Goal: Information Seeking & Learning: Learn about a topic

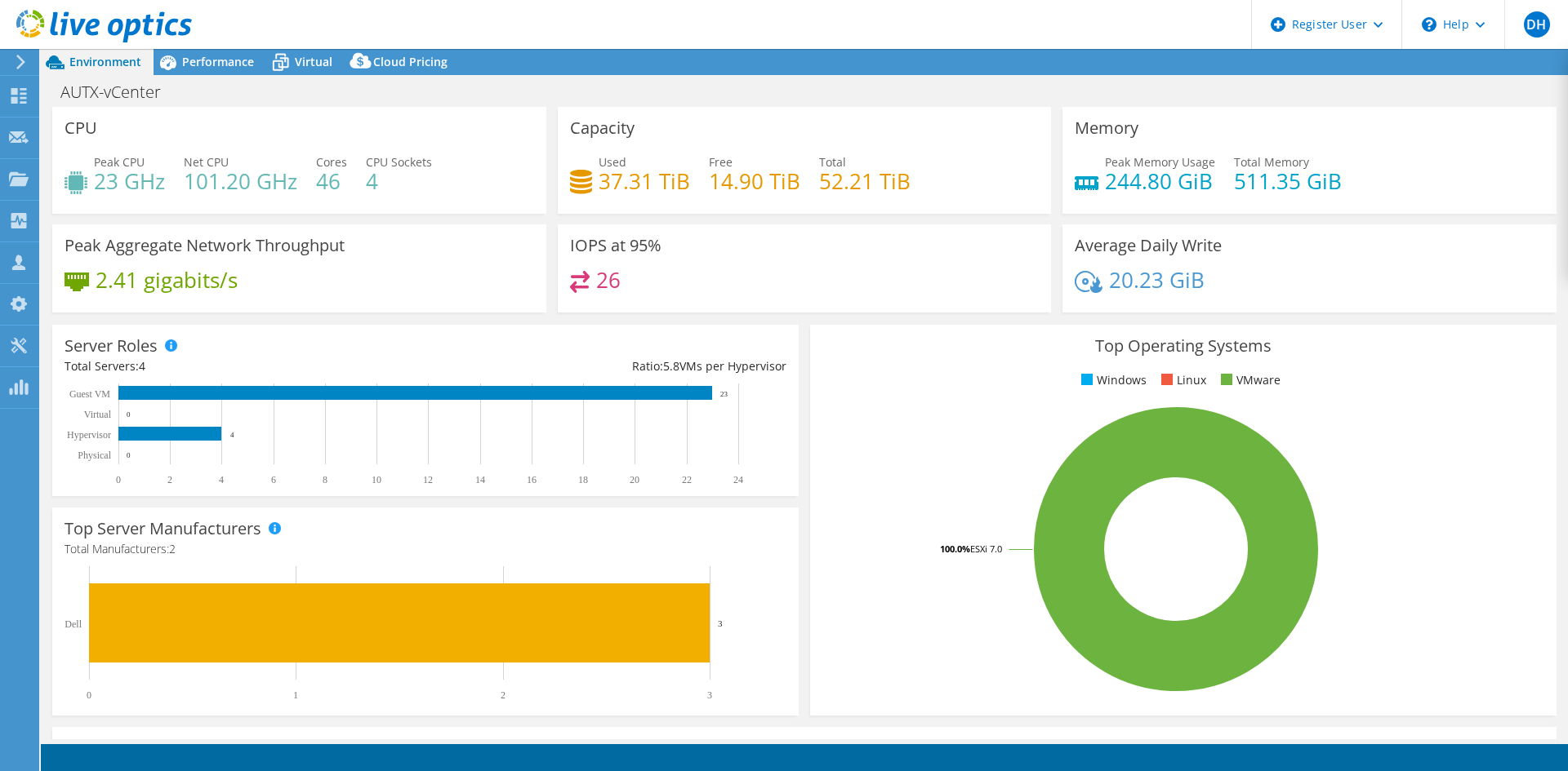
select select "USD"
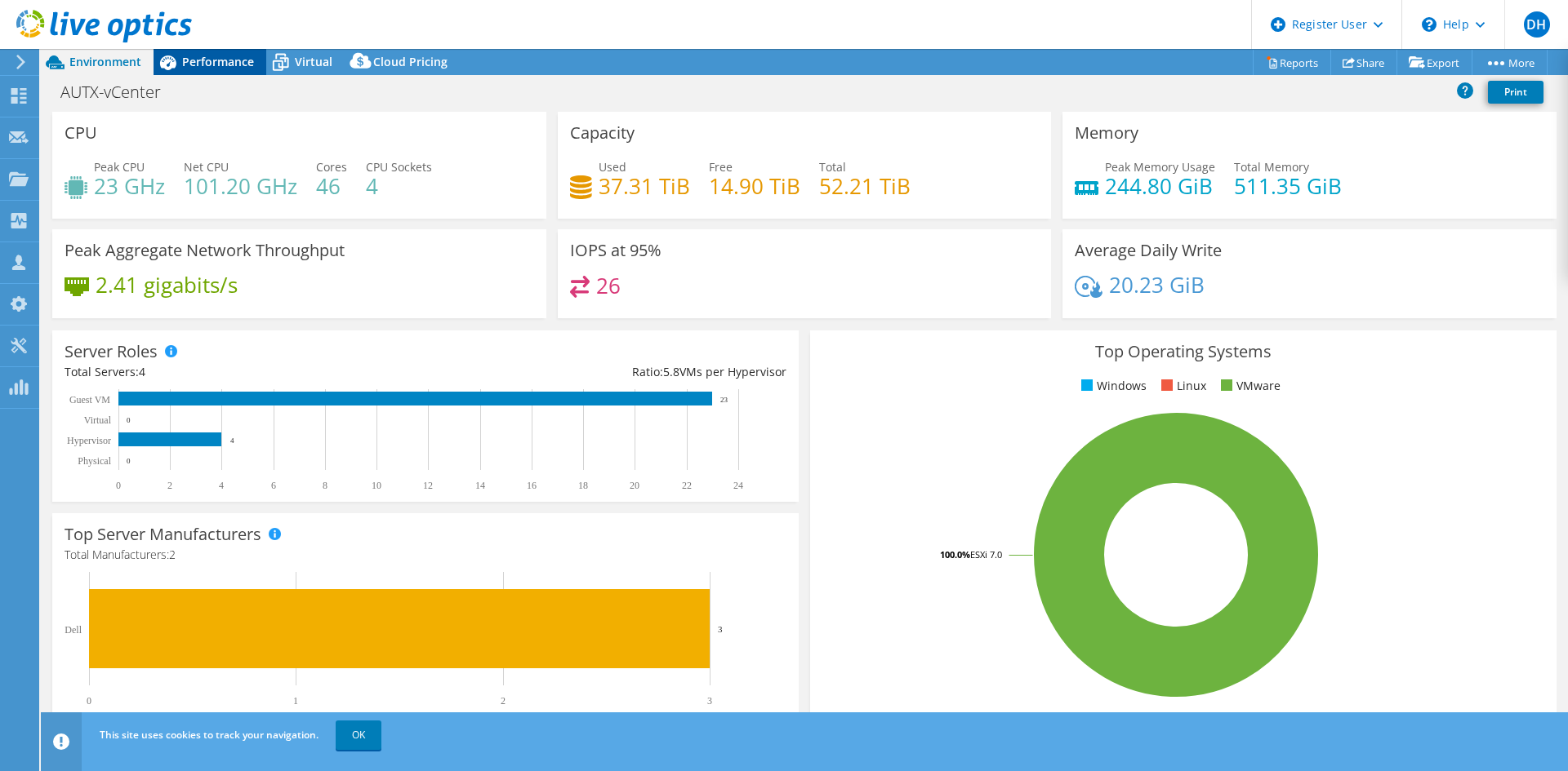
click at [198, 65] on span "Performance" at bounding box center [218, 61] width 72 height 16
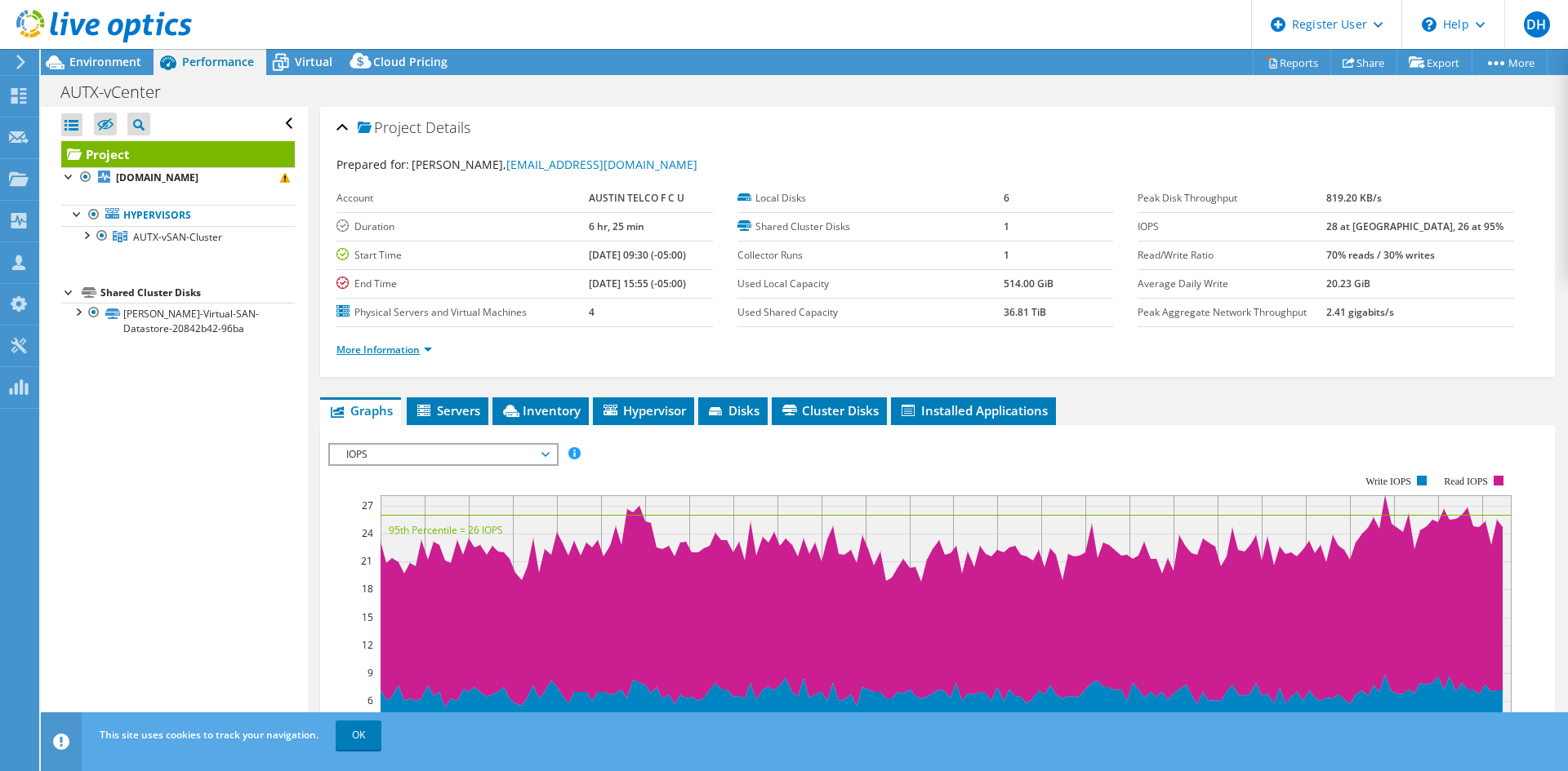
click at [404, 345] on link "More Information" at bounding box center [384, 349] width 95 height 14
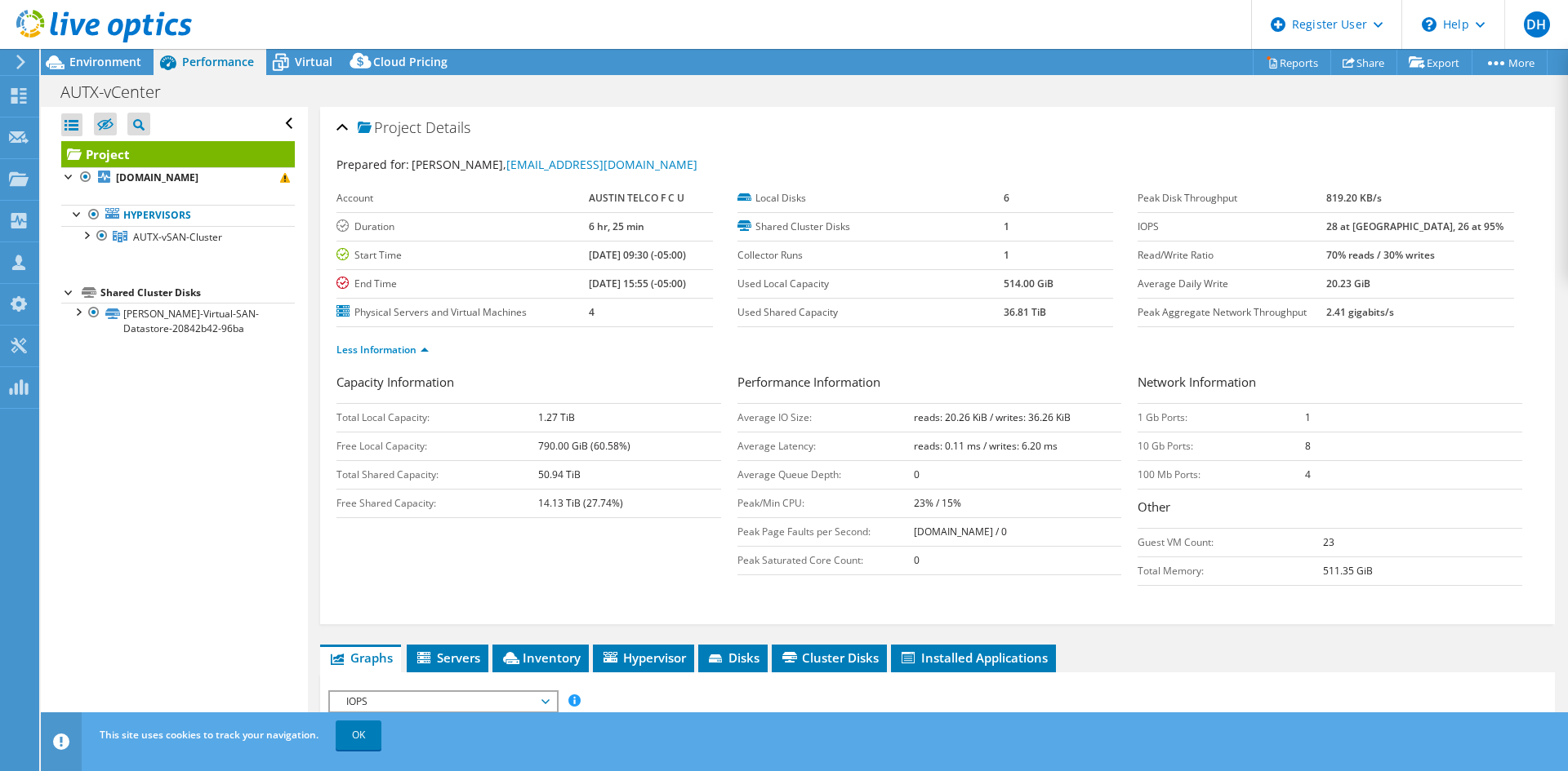
drag, startPoint x: 1356, startPoint y: 229, endPoint x: 1419, endPoint y: 226, distance: 63.1
click at [1419, 226] on tr "IOPS 28 at Peak, 26 at 95%" at bounding box center [1325, 226] width 376 height 28
drag, startPoint x: 1426, startPoint y: 228, endPoint x: 1481, endPoint y: 228, distance: 55.0
click at [1481, 228] on td "28 at [GEOGRAPHIC_DATA], 26 at 95%" at bounding box center [1419, 226] width 188 height 28
click at [1206, 225] on label "IOPS" at bounding box center [1230, 227] width 188 height 16
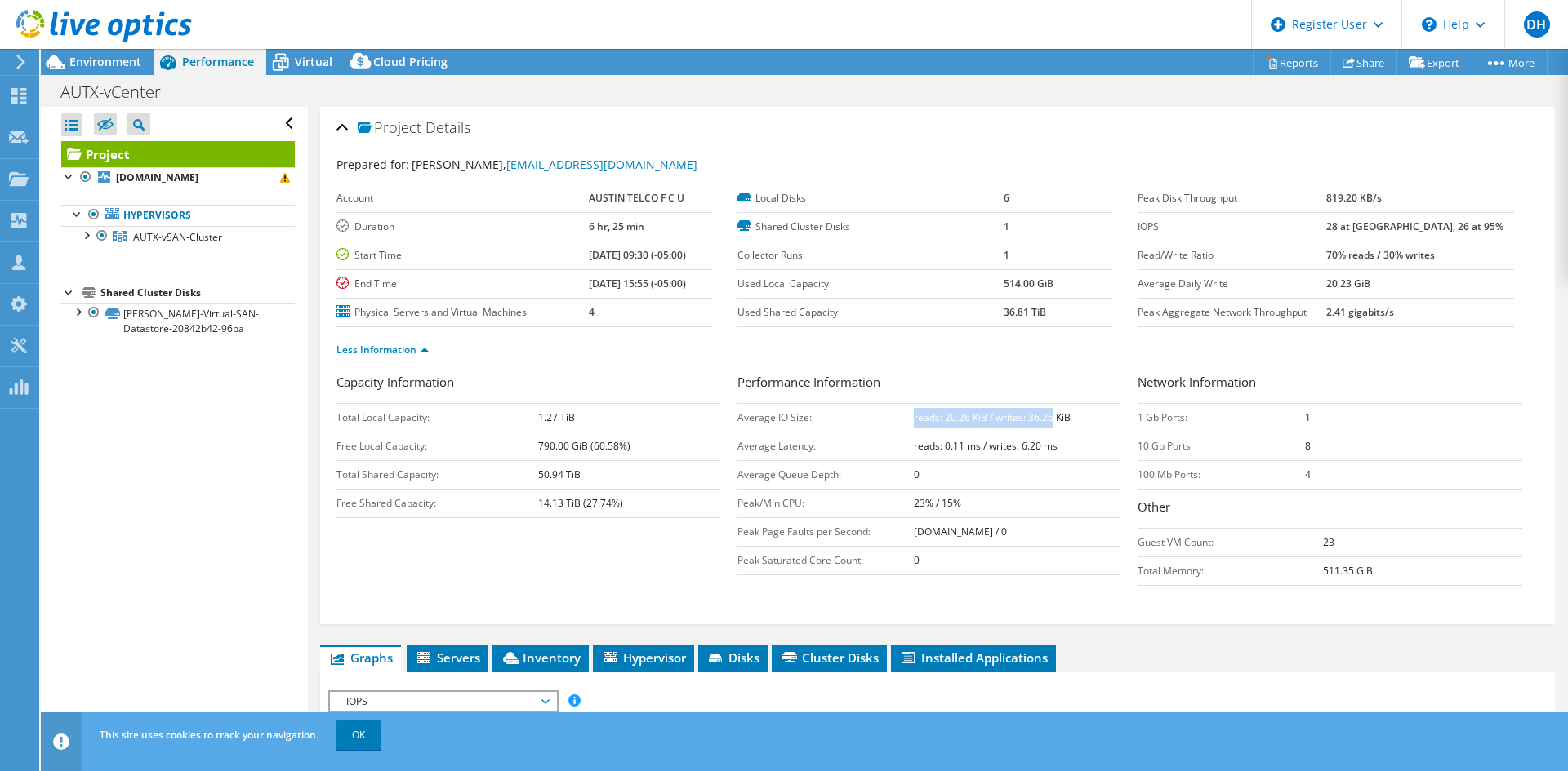
drag, startPoint x: 908, startPoint y: 420, endPoint x: 1047, endPoint y: 418, distance: 139.0
click at [1047, 418] on b "reads: 20.26 KiB / writes: 36.26 KiB" at bounding box center [992, 417] width 156 height 14
click at [1069, 418] on td "reads: 20.26 KiB / writes: 36.26 KiB" at bounding box center [1018, 417] width 209 height 28
drag, startPoint x: 1356, startPoint y: 226, endPoint x: 1465, endPoint y: 219, distance: 109.2
click at [1465, 219] on tr "IOPS 28 at Peak, 26 at 95%" at bounding box center [1325, 226] width 376 height 28
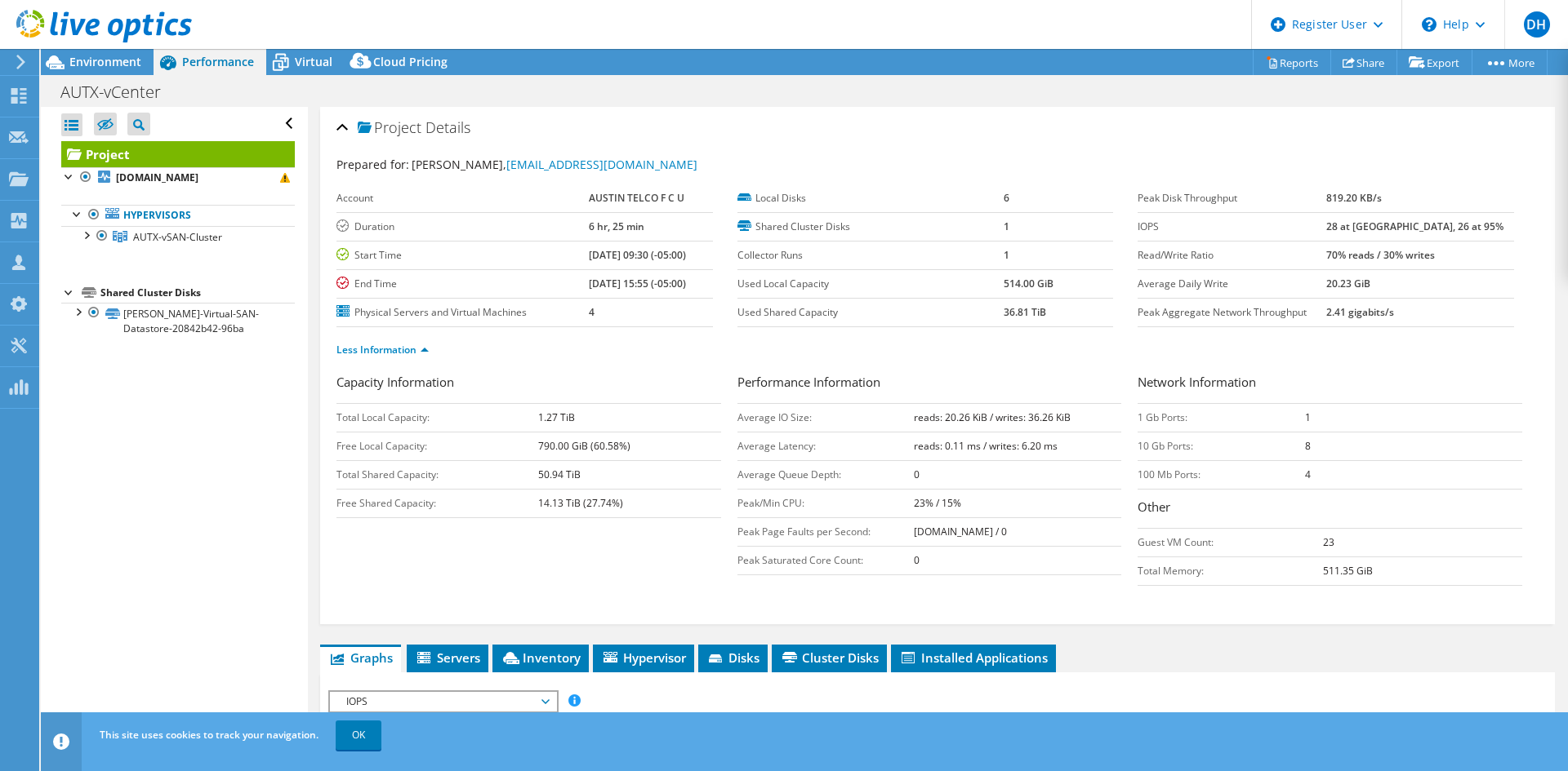
click at [1450, 224] on b "28 at [GEOGRAPHIC_DATA], 26 at 95%" at bounding box center [1414, 226] width 177 height 14
click at [1395, 221] on b "28 at [GEOGRAPHIC_DATA], 26 at 95%" at bounding box center [1414, 226] width 177 height 14
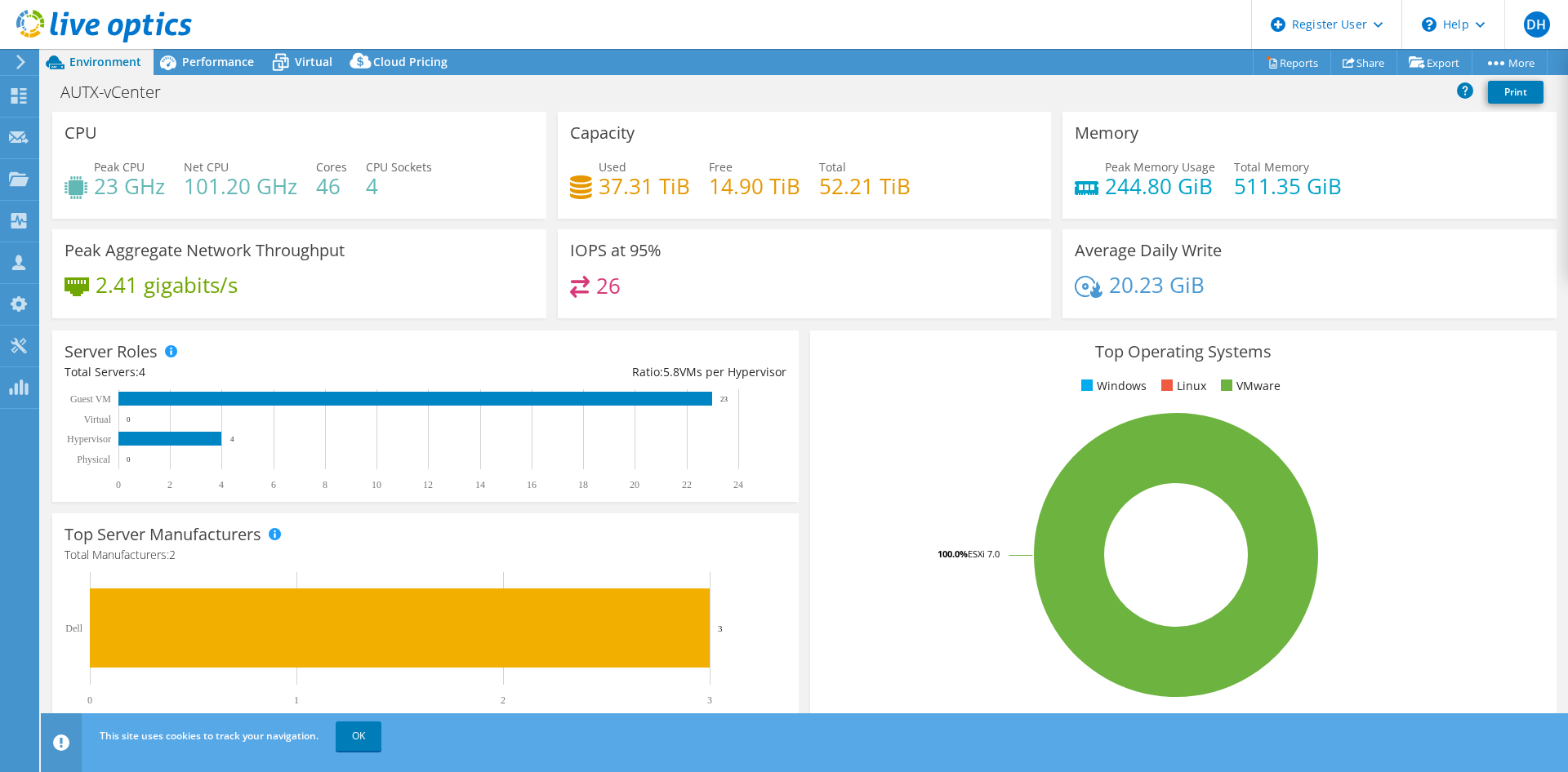
select select "USD"
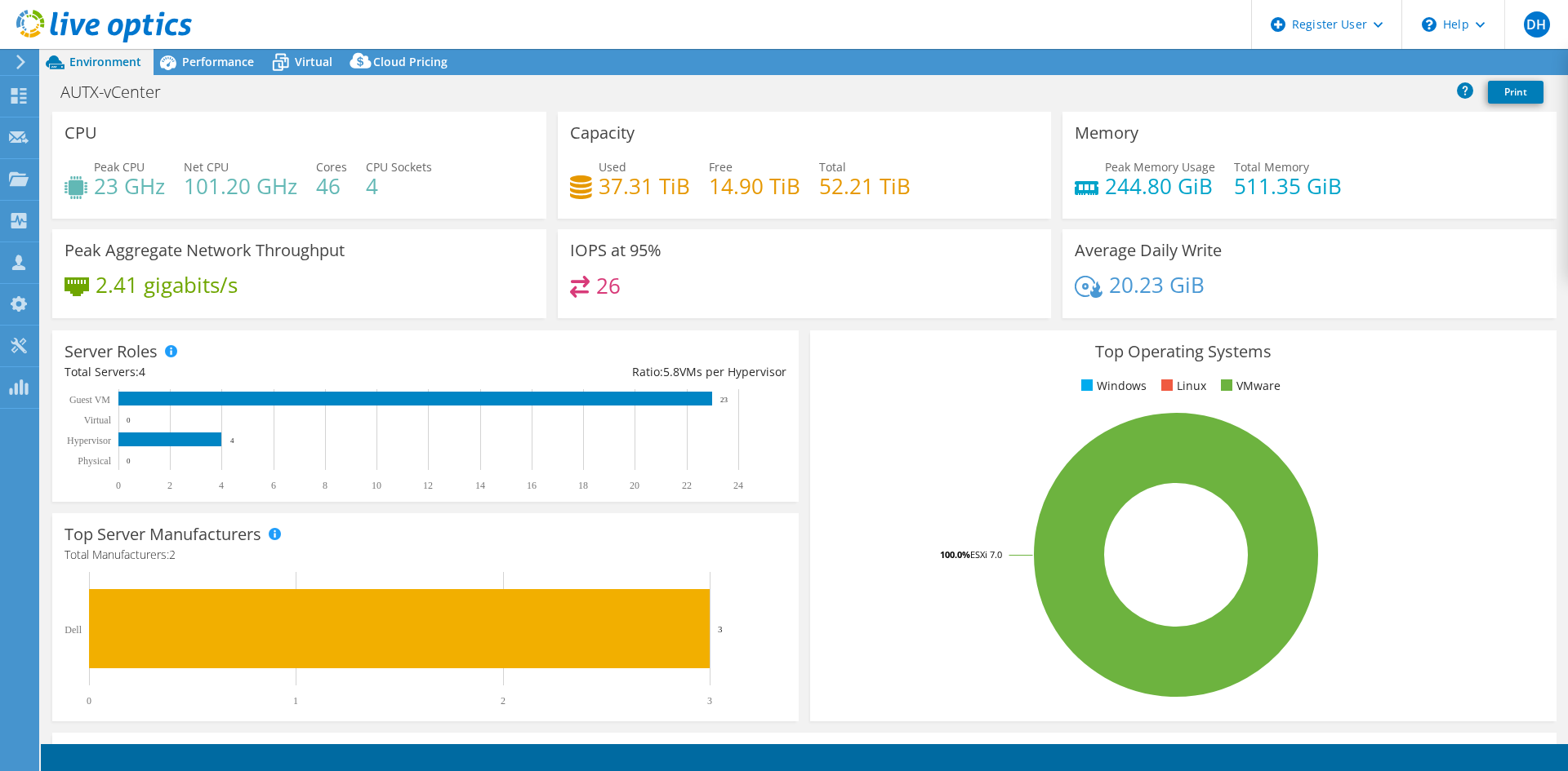
select select "USD"
